Goal: Task Accomplishment & Management: Use online tool/utility

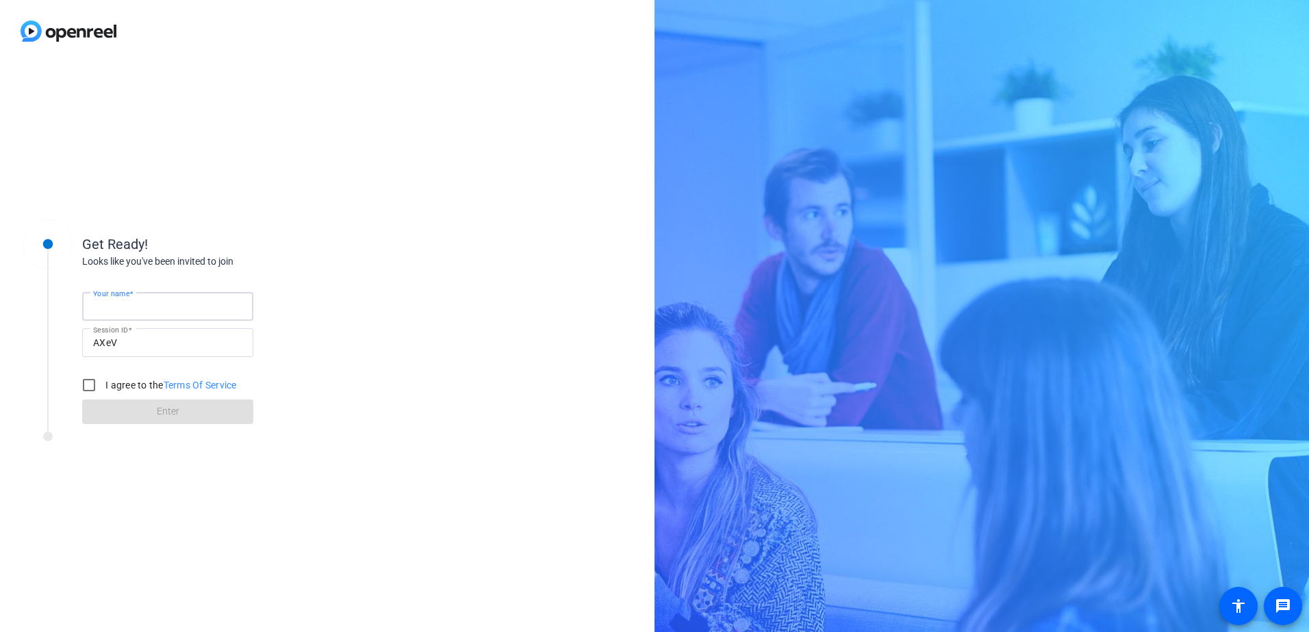
click at [181, 303] on input "Your name" at bounding box center [167, 306] width 149 height 16
type input "[PERSON_NAME]"
click at [89, 387] on input "I agree to the Terms Of Service" at bounding box center [88, 385] width 27 height 27
checkbox input "true"
click at [153, 416] on span at bounding box center [167, 412] width 171 height 33
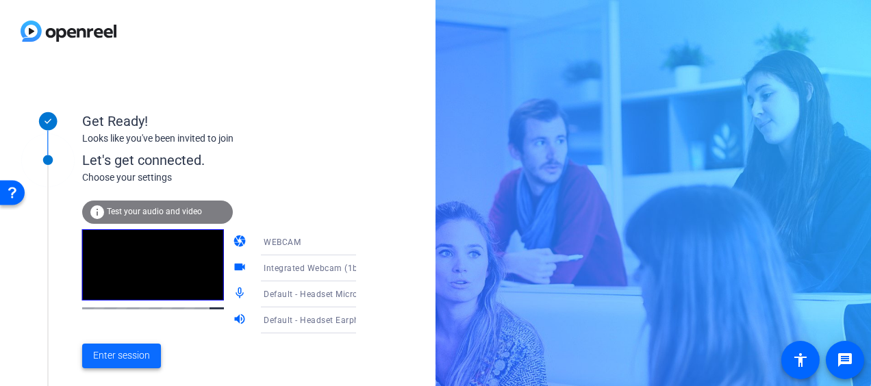
click at [127, 355] on span "Enter session" at bounding box center [121, 355] width 57 height 14
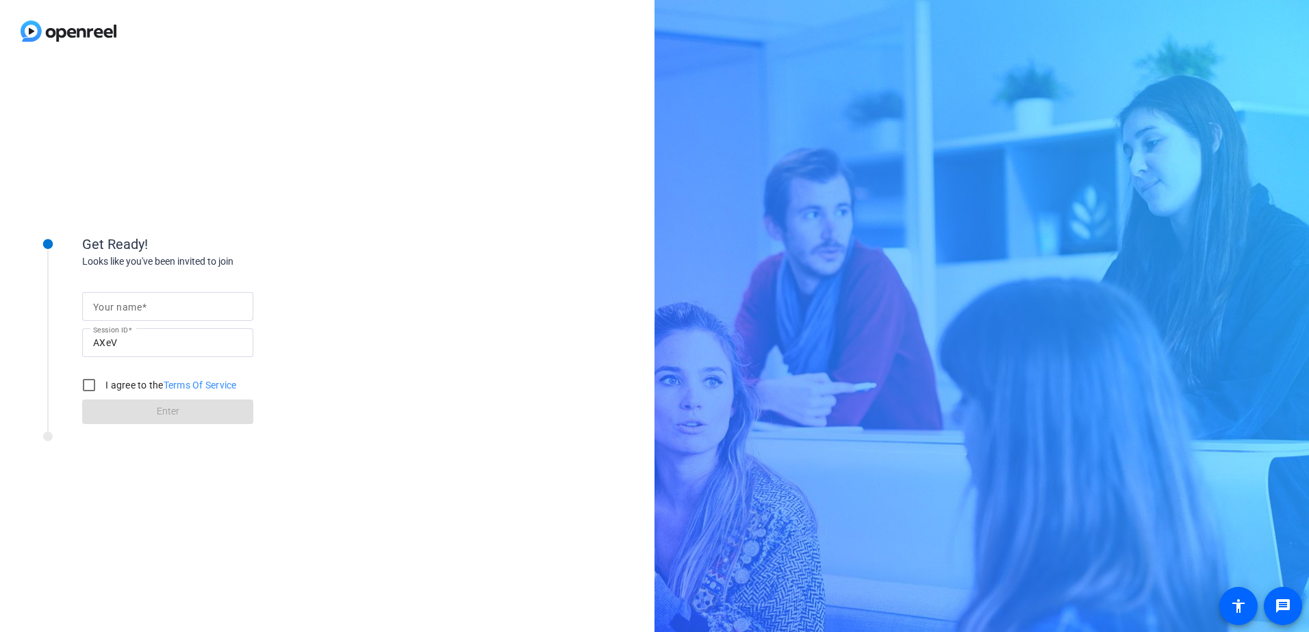
click at [174, 292] on div at bounding box center [167, 306] width 149 height 29
click at [170, 303] on input "Your name" at bounding box center [167, 306] width 149 height 16
type input "[PERSON_NAME]"
click at [90, 386] on input "I agree to the Terms Of Service" at bounding box center [88, 385] width 27 height 27
checkbox input "true"
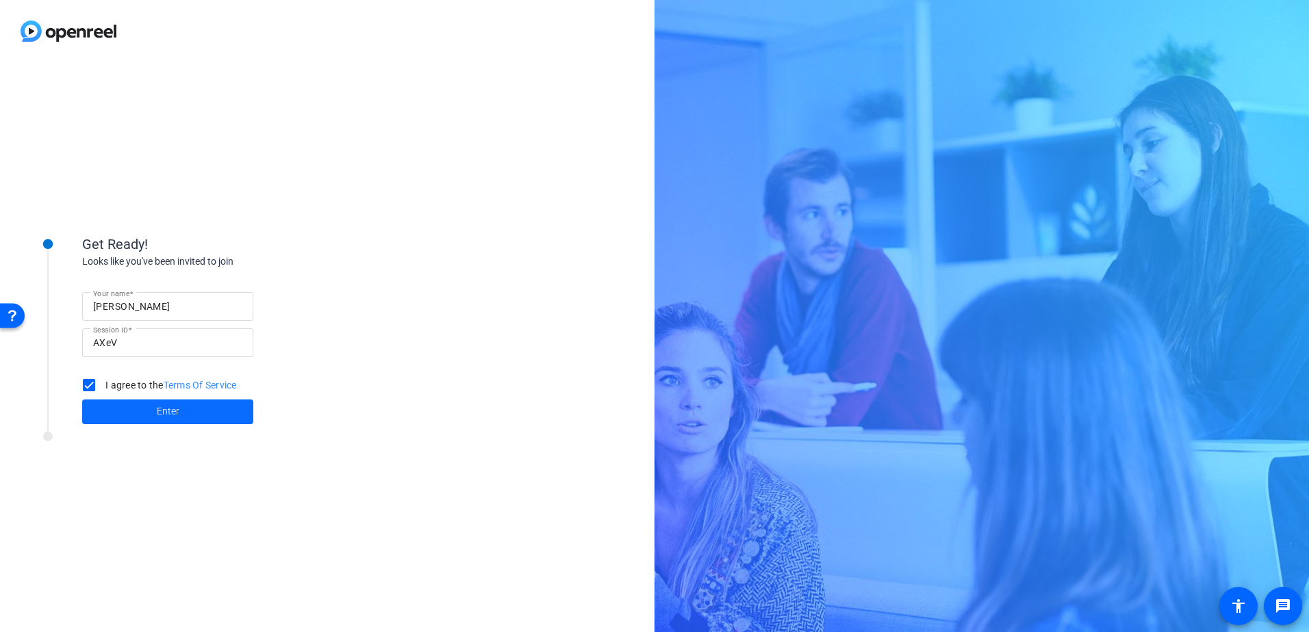
click at [151, 406] on span at bounding box center [167, 412] width 171 height 33
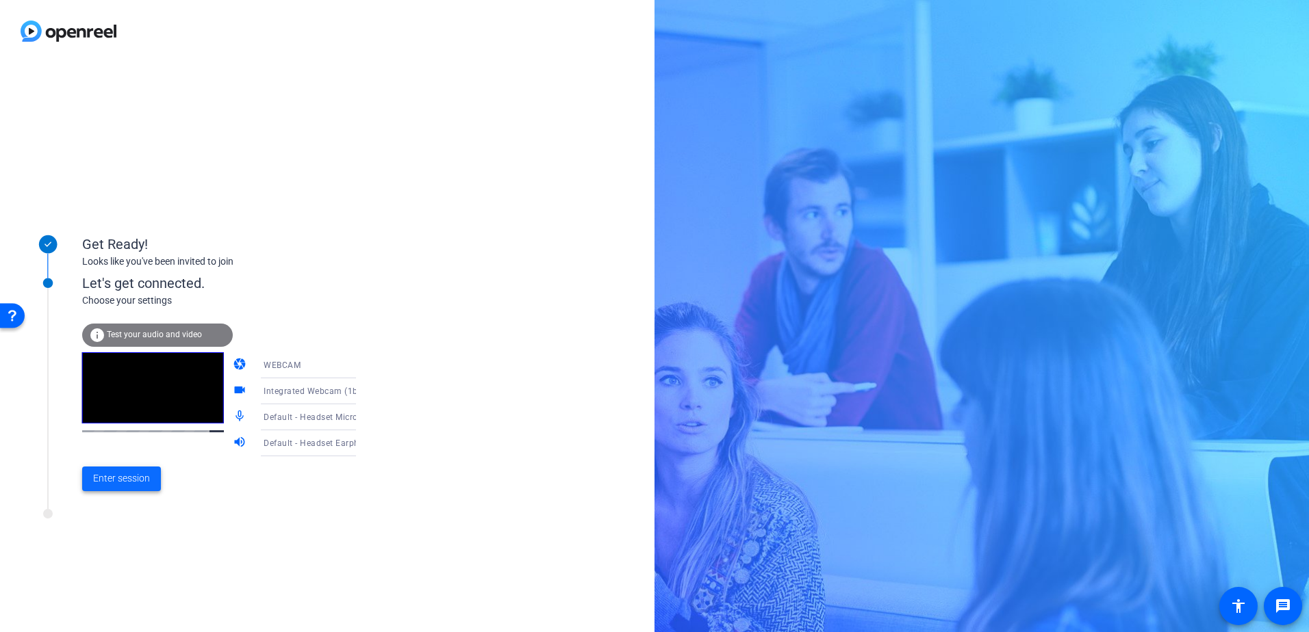
click at [133, 480] on span "Enter session" at bounding box center [121, 479] width 57 height 14
